Goal: Information Seeking & Learning: Learn about a topic

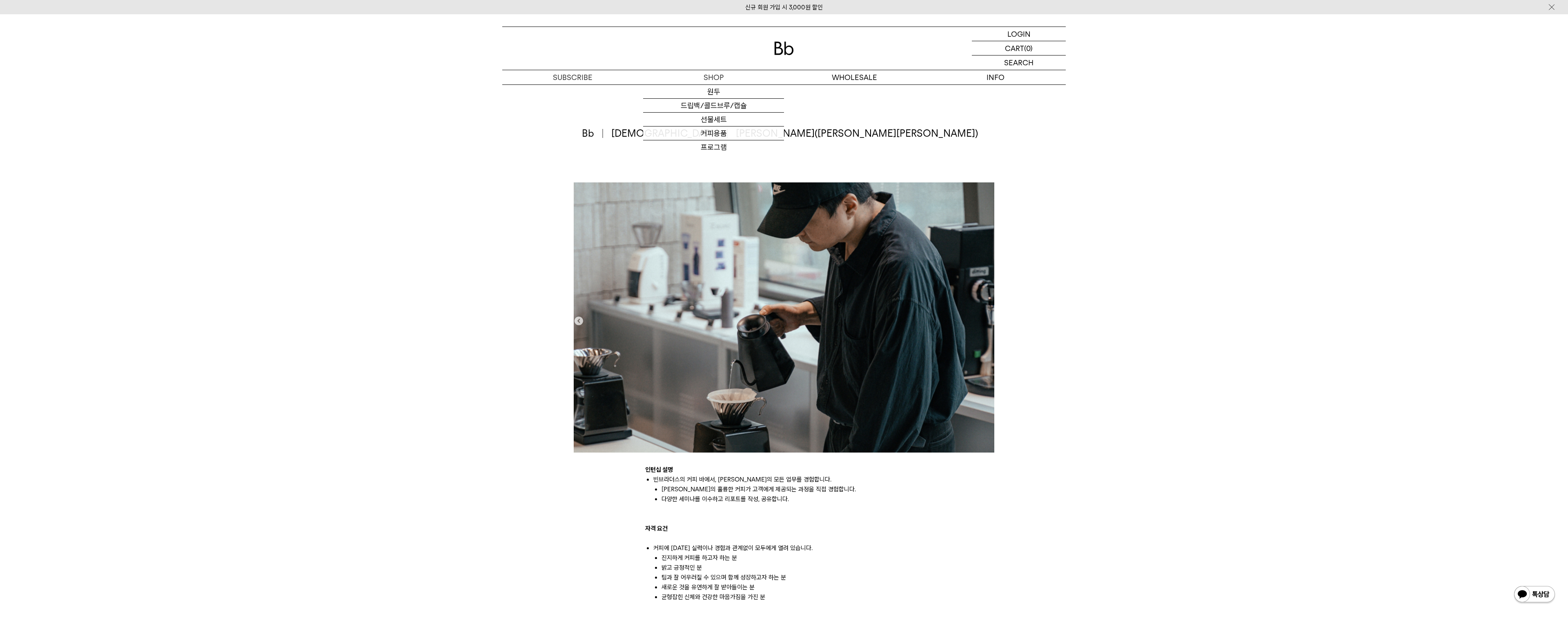
click at [780, 54] on img at bounding box center [784, 48] width 19 height 13
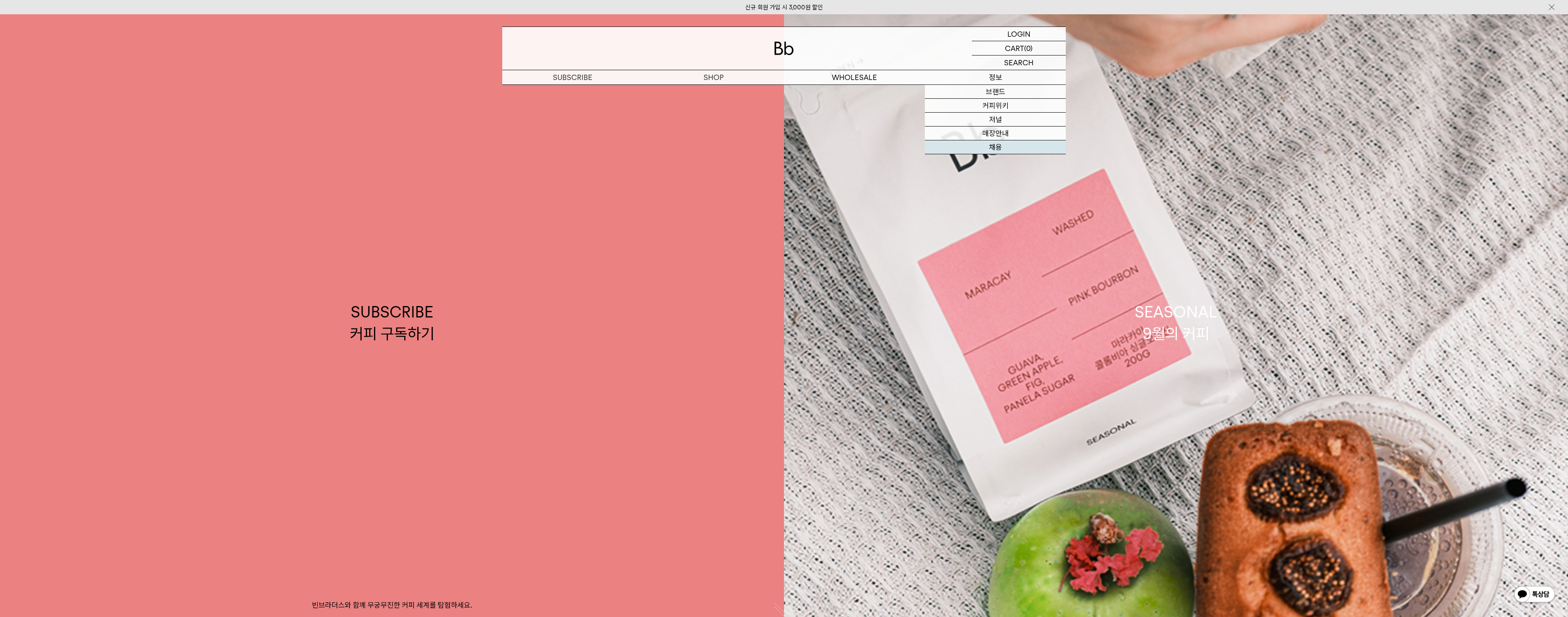
click at [1007, 145] on link "채용" at bounding box center [995, 147] width 141 height 14
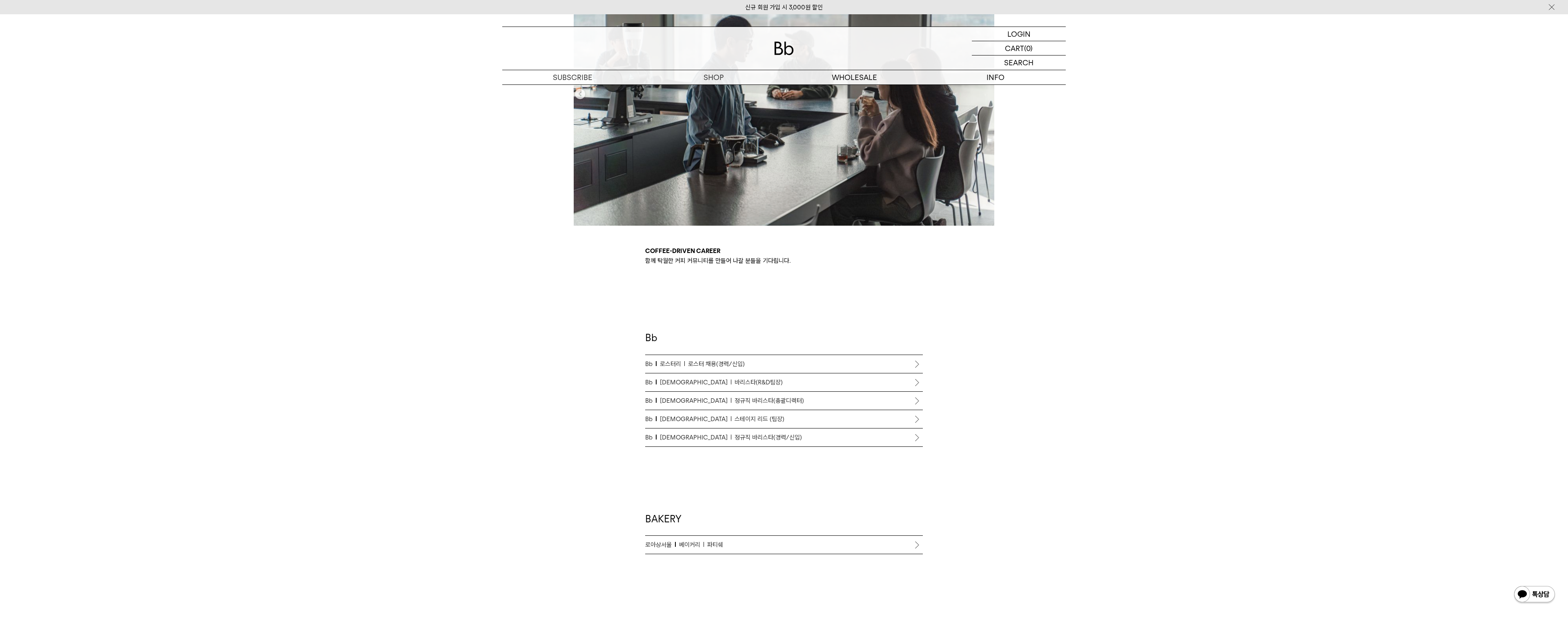
scroll to position [243, 0]
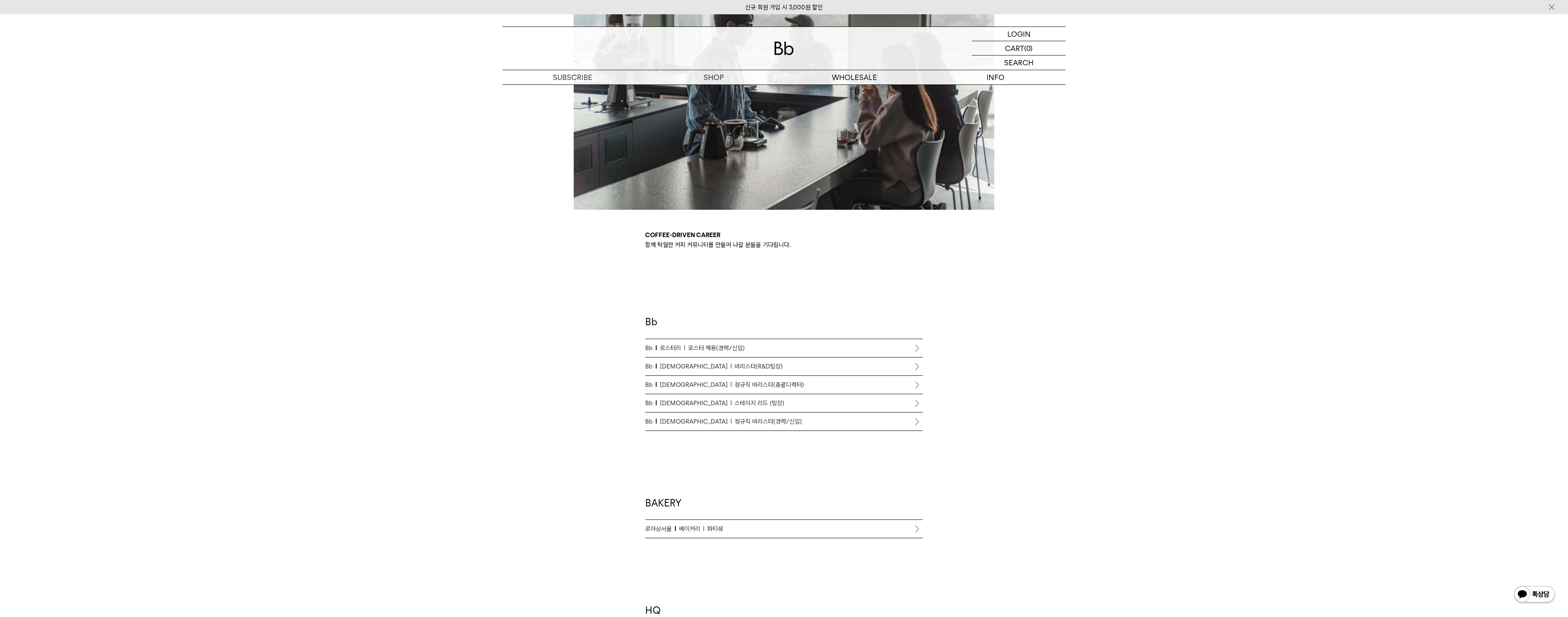
click at [1449, 603] on div "Coffee-driven career 함께 탁월한 커피 커뮤니티를 만들어 나갈 분들을 기다립니다. Bb Bb 로스터리 로스터 채용(경력/신입)…" at bounding box center [784, 374] width 1568 height 869
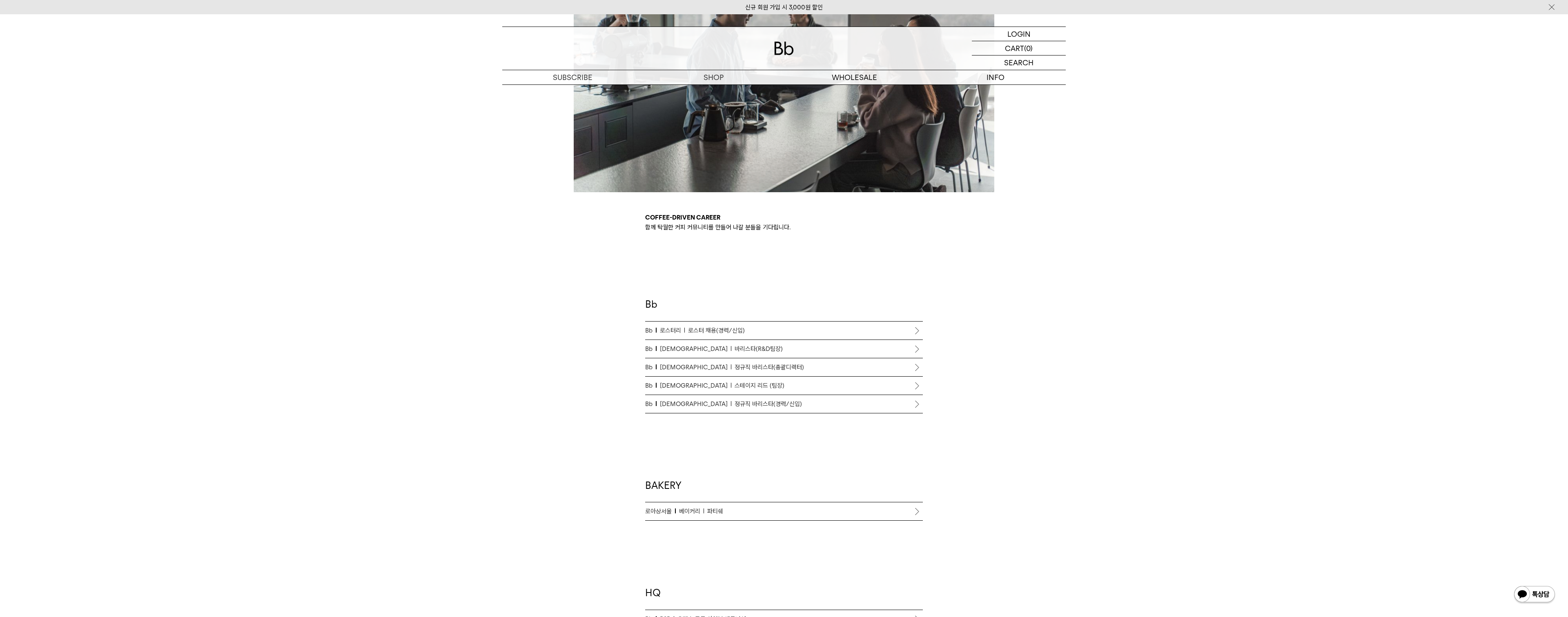
scroll to position [248, 0]
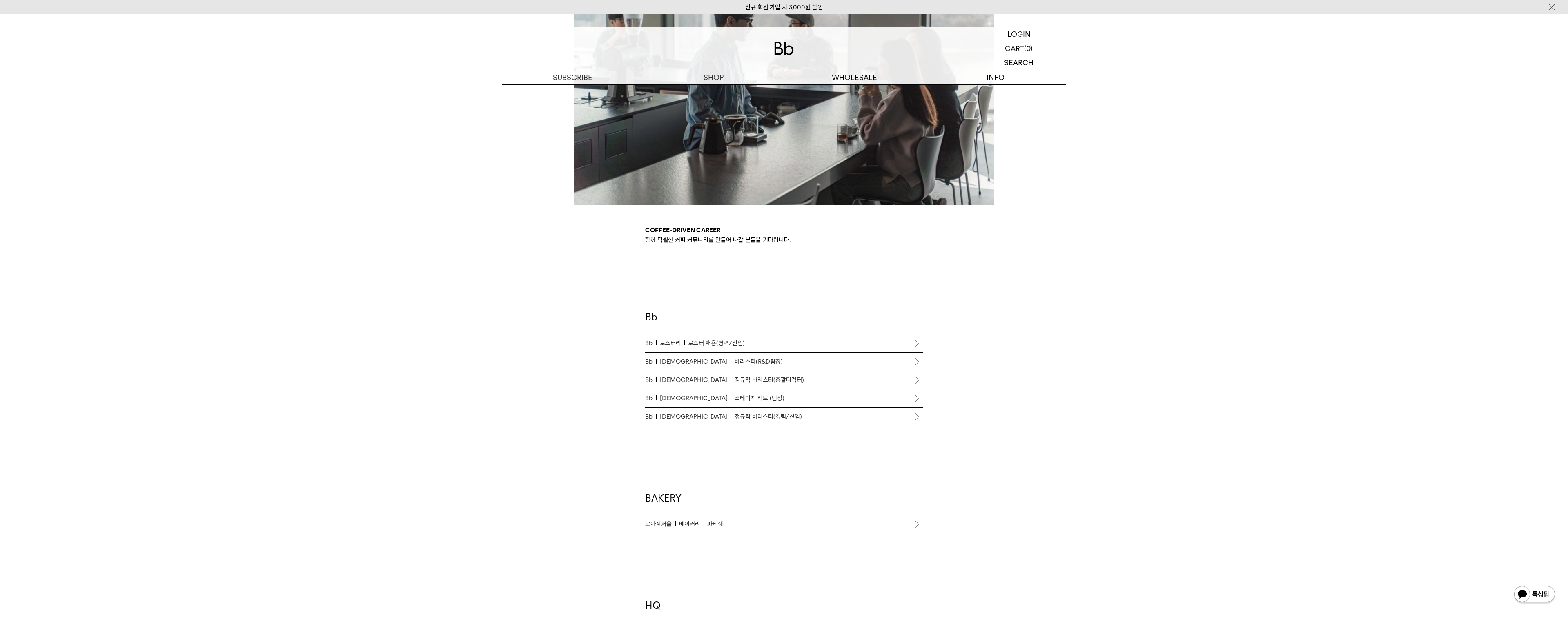
click at [735, 377] on span "정규직 바리스타(총괄디렉터)" at bounding box center [769, 380] width 69 height 10
